Goal: Information Seeking & Learning: Learn about a topic

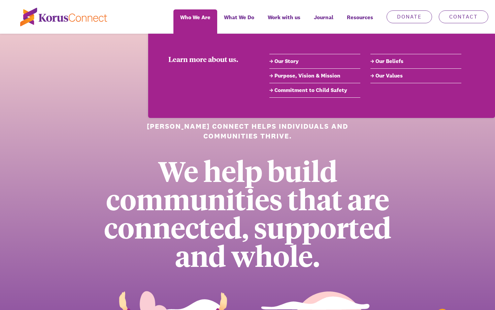
click at [298, 74] on link "Purpose, Vision & Mission" at bounding box center [315, 76] width 91 height 8
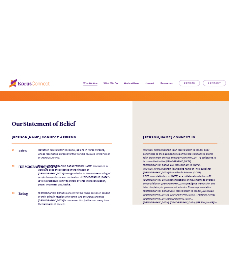
scroll to position [793, 0]
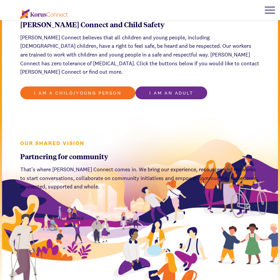
scroll to position [923, 0]
